Goal: Task Accomplishment & Management: Manage account settings

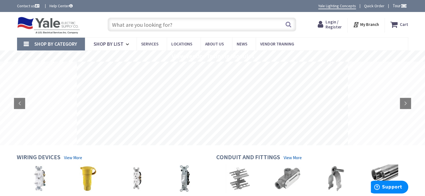
click at [328, 22] on span "Login / Register" at bounding box center [334, 24] width 16 height 10
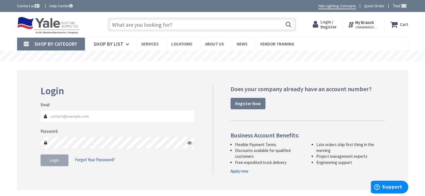
click at [71, 117] on input "Email" at bounding box center [118, 116] width 155 height 13
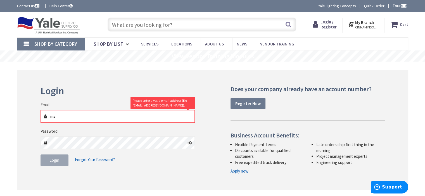
type input "m"
drag, startPoint x: 74, startPoint y: 115, endPoint x: 34, endPoint y: 108, distance: 40.6
click at [34, 108] on div "Login Invalid login or password Email mschwar25 Please enter a valid email addr…" at bounding box center [212, 130] width 391 height 120
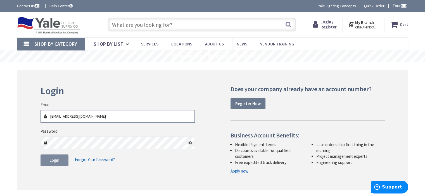
type input "ms@kuhlcorp.com"
click at [51, 162] on span "Login" at bounding box center [54, 160] width 10 height 5
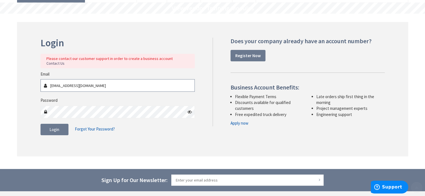
scroll to position [147, 0]
